Goal: Navigation & Orientation: Understand site structure

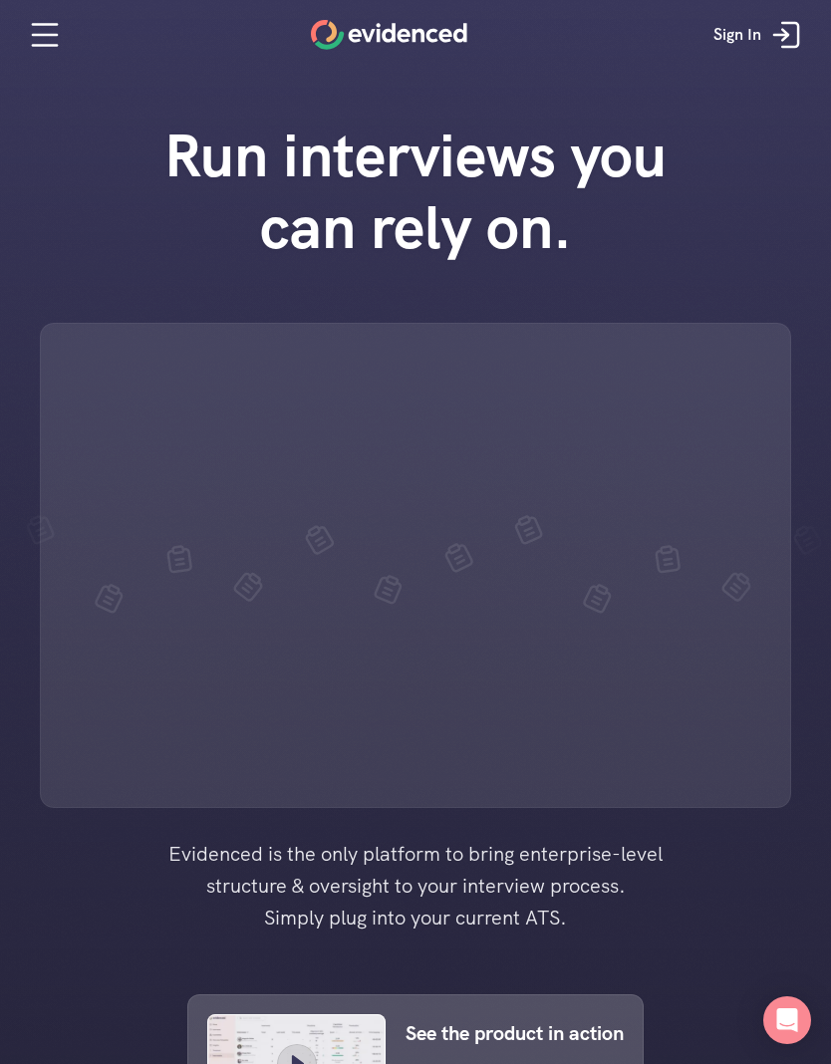
click at [30, 47] on icon at bounding box center [45, 35] width 40 height 40
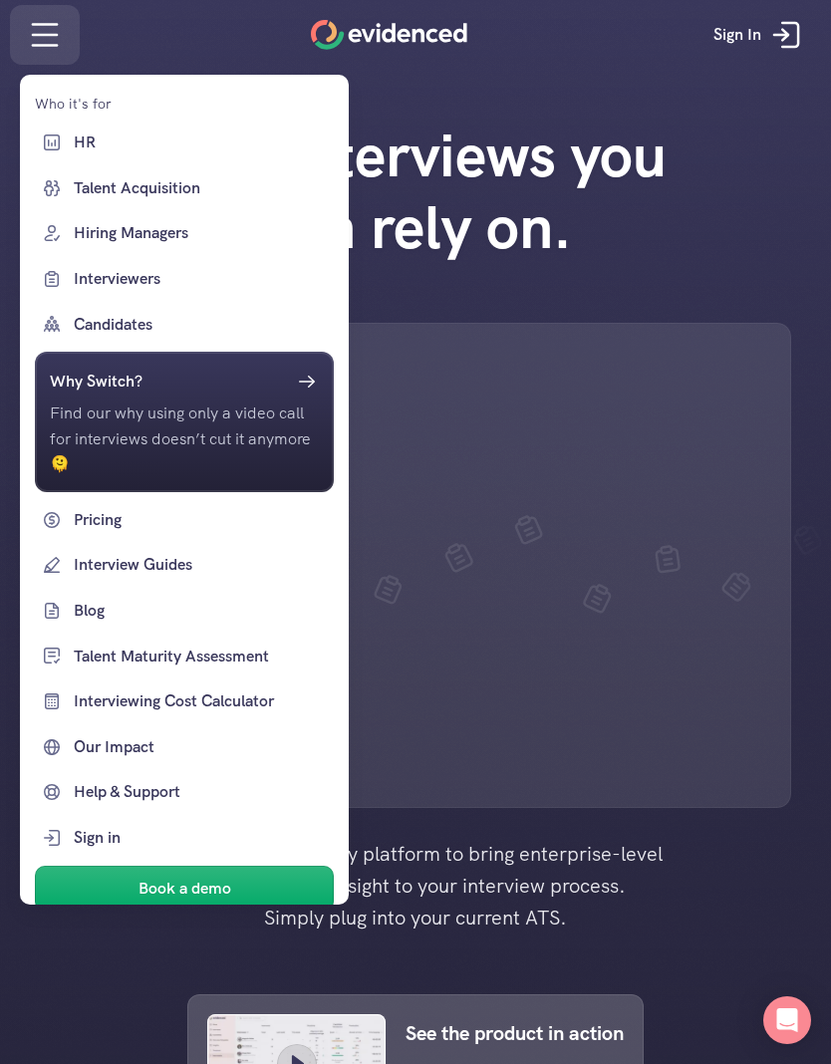
scroll to position [1415, 0]
click at [183, 38] on div at bounding box center [415, 532] width 831 height 1064
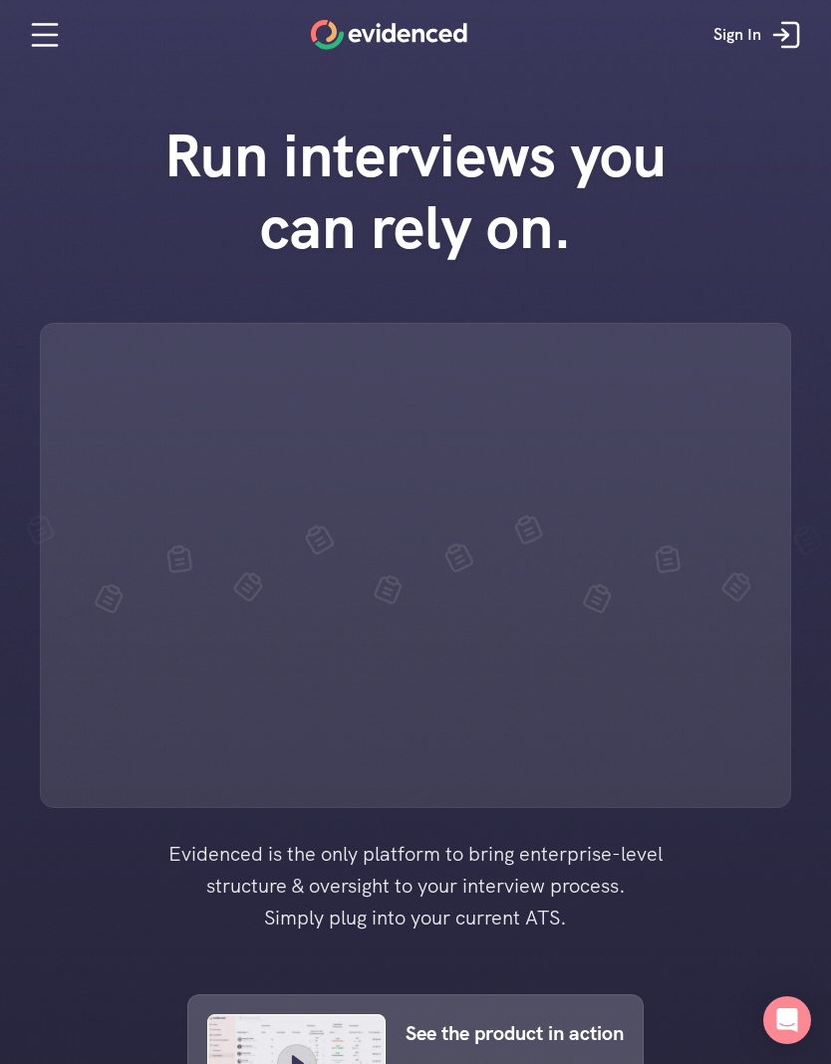
click at [33, 61] on link at bounding box center [45, 35] width 70 height 60
click at [37, 25] on icon at bounding box center [45, 25] width 24 height 0
